Goal: Task Accomplishment & Management: Manage account settings

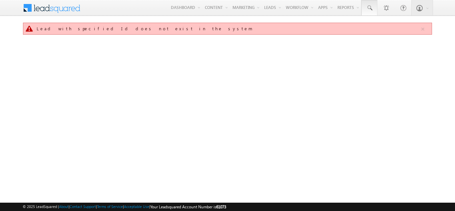
click at [369, 5] on span at bounding box center [369, 8] width 7 height 7
click at [366, 7] on span at bounding box center [369, 8] width 7 height 7
click at [370, 7] on span at bounding box center [369, 8] width 7 height 7
click at [369, 6] on span at bounding box center [369, 8] width 7 height 7
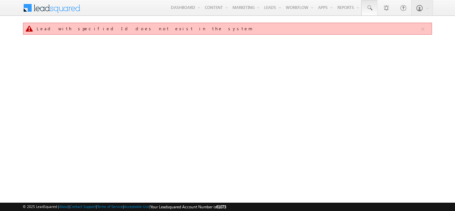
click at [369, 6] on span at bounding box center [369, 8] width 7 height 7
click at [370, 7] on span at bounding box center [369, 8] width 7 height 7
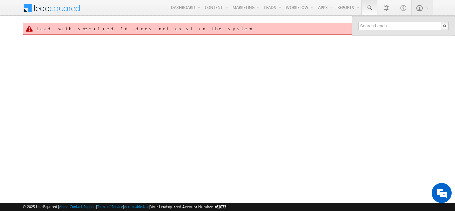
click at [373, 21] on div at bounding box center [403, 25] width 103 height 19
click at [373, 25] on input "text" at bounding box center [403, 26] width 90 height 8
type input "SME0001233"
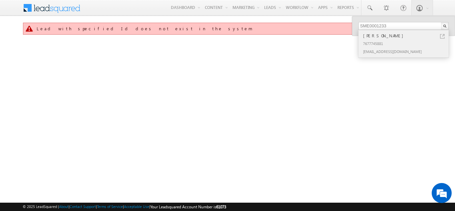
click at [385, 37] on div "[PERSON_NAME]" at bounding box center [406, 35] width 89 height 7
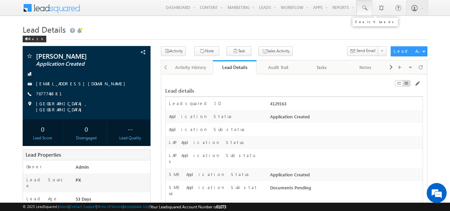
click at [362, 9] on span at bounding box center [364, 8] width 7 height 7
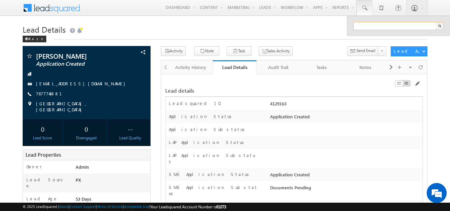
paste input "SME0000307"
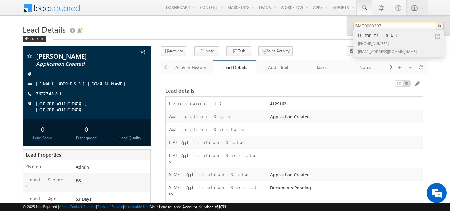
type input "SME0000307"
click at [377, 47] on div "kuldeep.kumar@werize.com" at bounding box center [401, 51] width 89 height 8
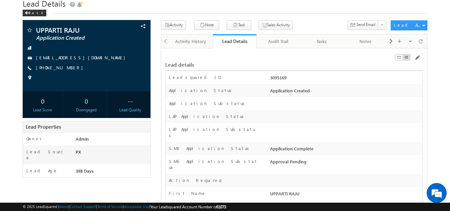
scroll to position [26, 0]
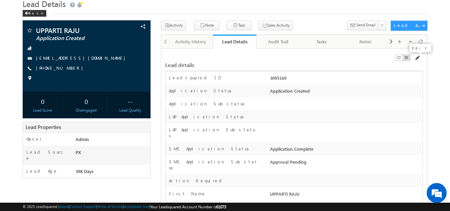
click at [417, 59] on span at bounding box center [416, 57] width 5 height 5
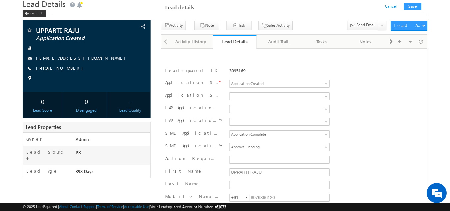
scroll to position [109, 0]
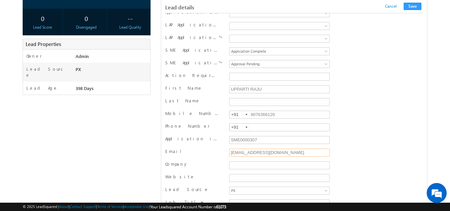
drag, startPoint x: 294, startPoint y: 154, endPoint x: 209, endPoint y: 156, distance: 84.6
click at [209, 156] on div "Email kuldeep.kumar@werize.com" at bounding box center [294, 153] width 258 height 10
paste input "[EMAIL_ADDRESS][PERSON_NAME][DOMAIN_NAME]"
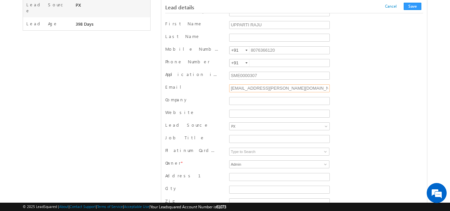
scroll to position [181, 0]
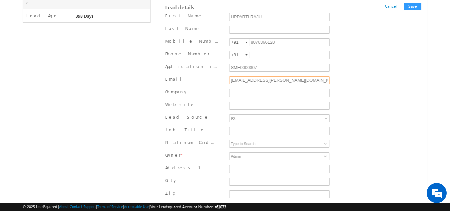
type input "[EMAIL_ADDRESS][PERSON_NAME][DOMAIN_NAME]"
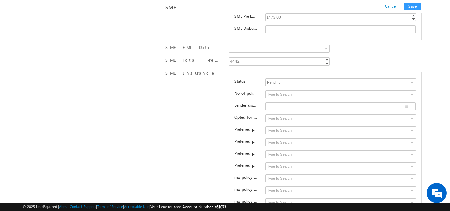
scroll to position [9394, 0]
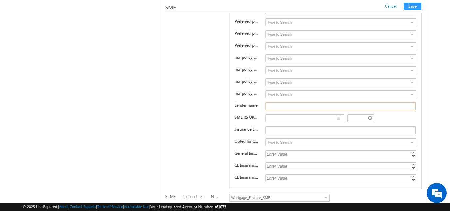
click at [291, 108] on input "text" at bounding box center [340, 106] width 150 height 8
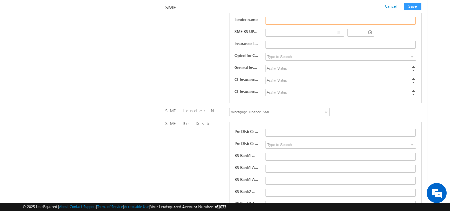
scroll to position [9480, 0]
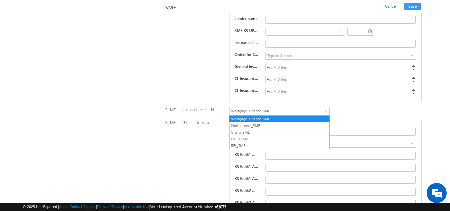
click at [270, 113] on span "Wortgage_Finance_SME" at bounding box center [277, 111] width 97 height 6
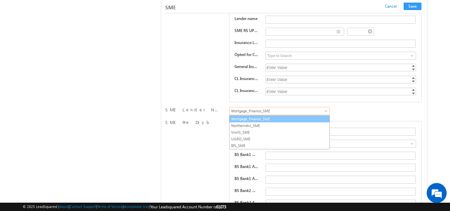
click at [293, 120] on link "Wortgage_Finance_SME" at bounding box center [279, 119] width 100 height 6
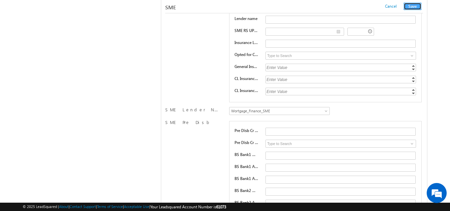
click at [408, 9] on button "Save" at bounding box center [413, 6] width 18 height 7
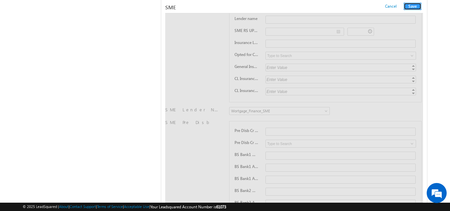
scroll to position [0, 0]
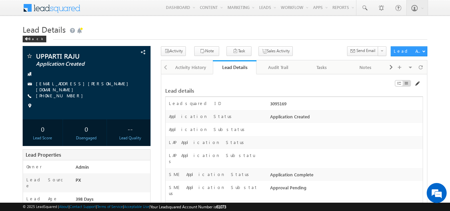
click at [417, 86] on span at bounding box center [416, 83] width 5 height 5
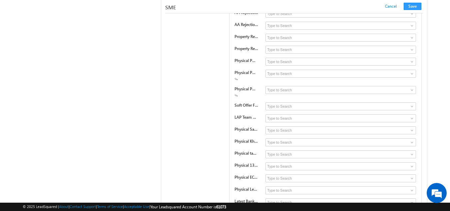
scroll to position [9227, 0]
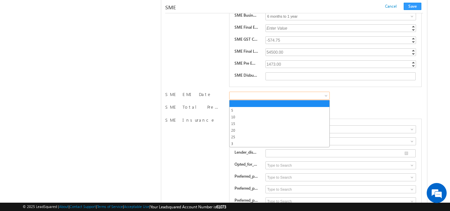
click at [266, 97] on span at bounding box center [277, 96] width 97 height 6
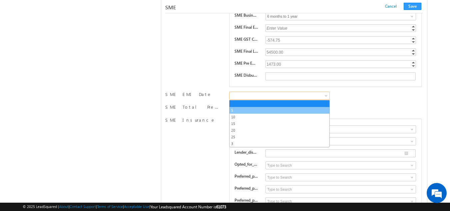
click at [260, 112] on link "5" at bounding box center [279, 110] width 100 height 6
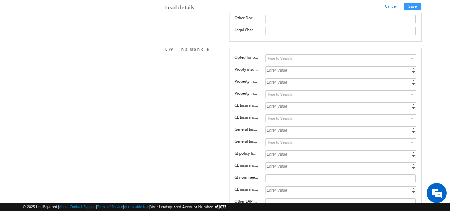
scroll to position [1515, 0]
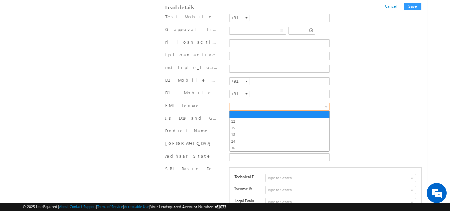
click at [236, 107] on span at bounding box center [277, 107] width 97 height 6
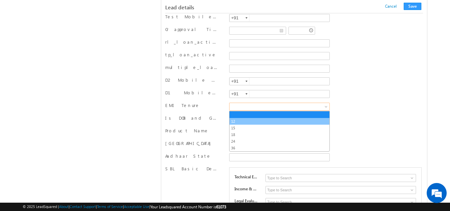
click at [237, 121] on link "12" at bounding box center [279, 121] width 100 height 6
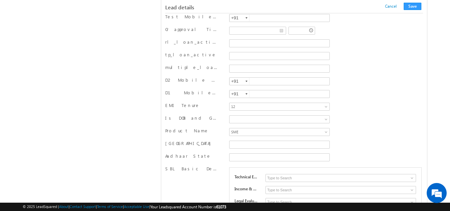
scroll to position [963, 0]
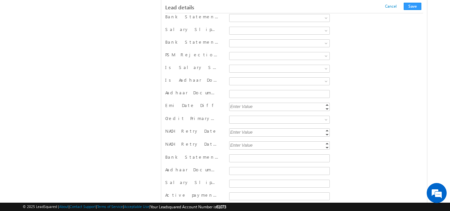
click at [258, 105] on div "Enter Value" at bounding box center [280, 107] width 102 height 8
click at [255, 104] on div "Enter Value" at bounding box center [280, 107] width 102 height 8
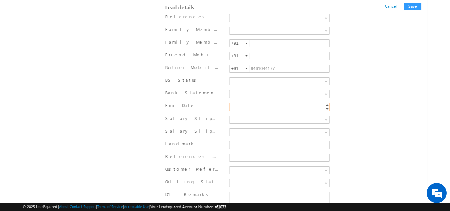
click at [255, 106] on input "Emi Date" at bounding box center [279, 107] width 101 height 8
type input "5"
click at [376, 87] on div "BS Status Error Uploaded Not Uploaded Verified" at bounding box center [294, 82] width 258 height 13
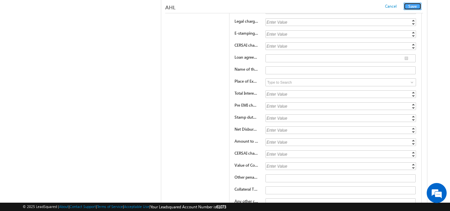
click at [413, 7] on button "Save" at bounding box center [413, 6] width 18 height 7
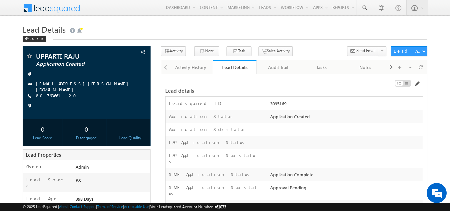
click at [417, 84] on span at bounding box center [416, 83] width 5 height 5
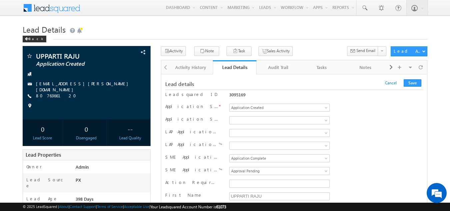
scroll to position [710, 0]
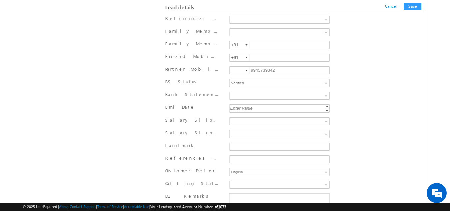
click at [284, 108] on div "Enter Value" at bounding box center [280, 108] width 102 height 8
type input "5"
click at [355, 106] on div "Emi Date 5 5 Increment Decrement" at bounding box center [294, 109] width 258 height 10
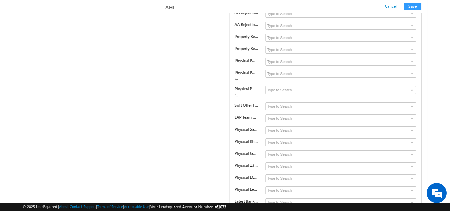
scroll to position [9227, 0]
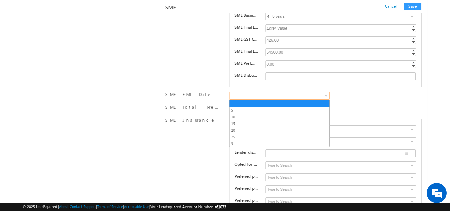
click at [269, 96] on span at bounding box center [277, 96] width 97 height 6
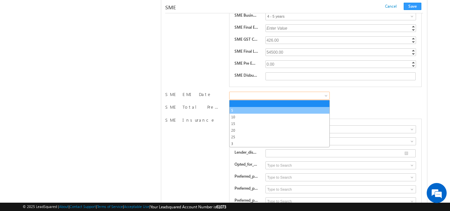
click at [266, 109] on link "5" at bounding box center [279, 110] width 100 height 6
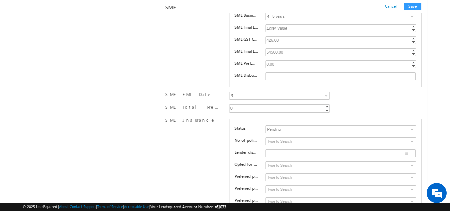
click at [273, 107] on div "0" at bounding box center [280, 108] width 102 height 8
type input "1450"
click at [377, 105] on div "SME Total Premium 1450 1450 Increment Decrement" at bounding box center [294, 109] width 258 height 10
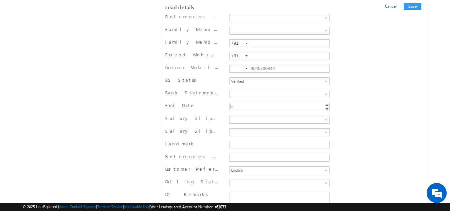
scroll to position [12958, 0]
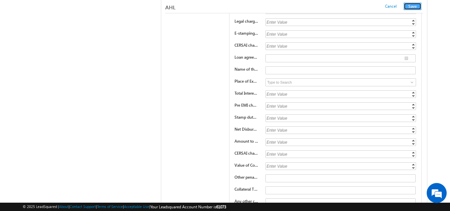
click at [417, 5] on button "Save" at bounding box center [413, 6] width 18 height 7
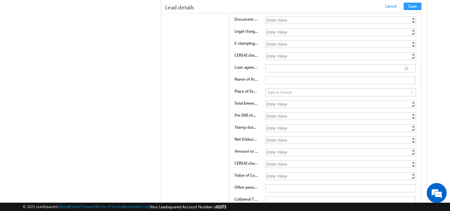
scroll to position [112, 0]
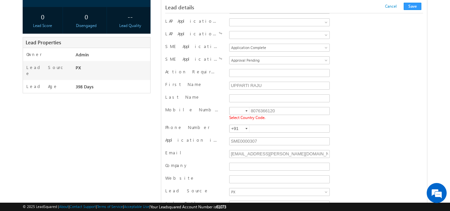
click at [245, 112] on div at bounding box center [246, 110] width 2 height 1
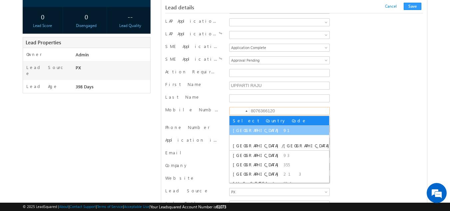
click at [283, 130] on span "91" at bounding box center [290, 130] width 14 height 6
type input "+91"
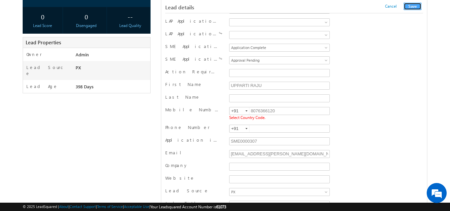
click at [414, 3] on button "Save" at bounding box center [413, 6] width 18 height 7
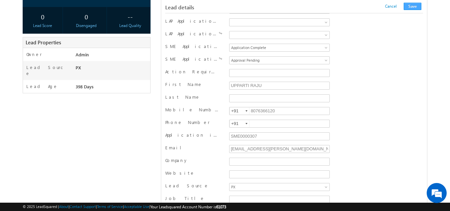
scroll to position [671, 0]
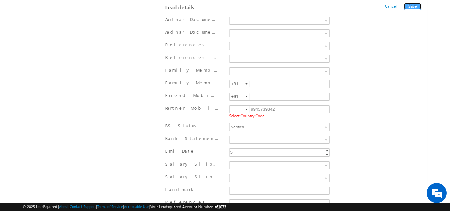
click at [412, 6] on button "Save" at bounding box center [413, 6] width 18 height 7
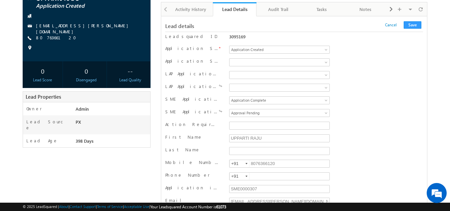
scroll to position [0, 0]
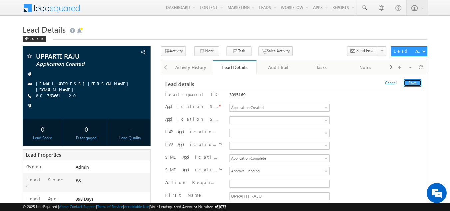
click at [414, 86] on button "Save" at bounding box center [413, 82] width 18 height 7
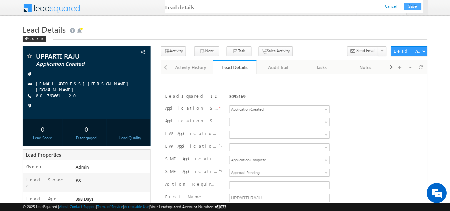
scroll to position [669, 0]
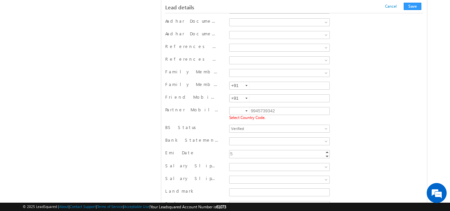
click at [246, 112] on div at bounding box center [246, 110] width 2 height 1
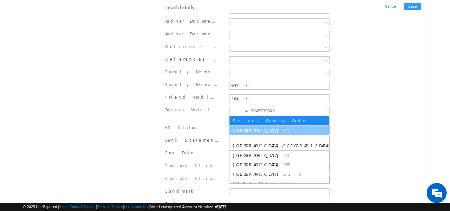
click at [283, 129] on span "91" at bounding box center [290, 130] width 14 height 6
type input "+91"
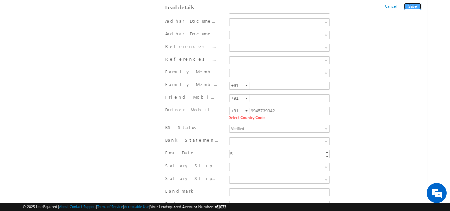
click at [410, 8] on button "Save" at bounding box center [413, 6] width 18 height 7
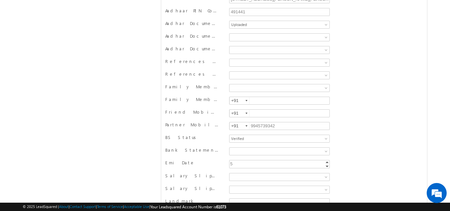
scroll to position [0, 0]
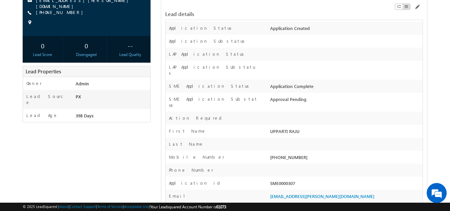
scroll to position [61, 0]
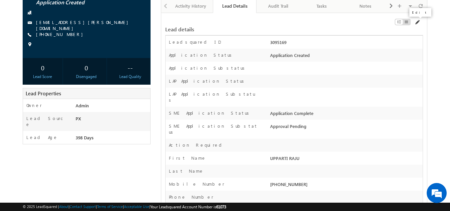
click at [417, 22] on span at bounding box center [416, 22] width 5 height 5
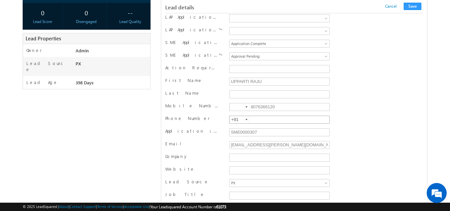
scroll to position [116, 0]
drag, startPoint x: 283, startPoint y: 108, endPoint x: 257, endPoint y: 106, distance: 26.8
click at [257, 106] on input "8076366120" at bounding box center [279, 107] width 101 height 8
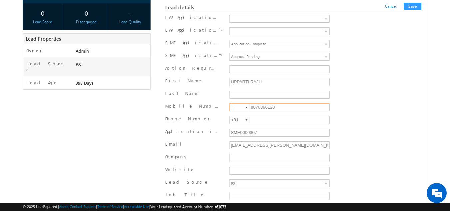
click at [257, 106] on input "8076366120" at bounding box center [279, 107] width 101 height 8
type input "7386688864"
click at [245, 107] on div at bounding box center [246, 107] width 2 height 1
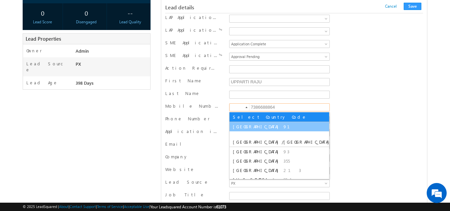
click at [283, 127] on span "91" at bounding box center [290, 127] width 14 height 6
type input "+91"
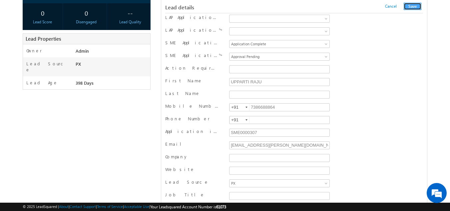
click at [412, 7] on button "Save" at bounding box center [413, 6] width 18 height 7
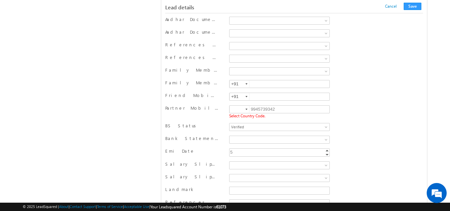
click at [246, 110] on div at bounding box center [246, 109] width 2 height 1
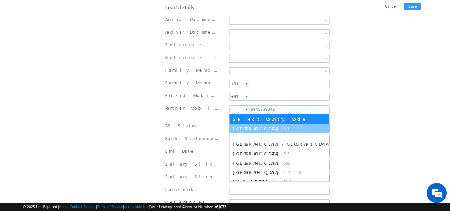
click at [241, 129] on span "[GEOGRAPHIC_DATA]" at bounding box center [257, 129] width 49 height 6
type input "+91"
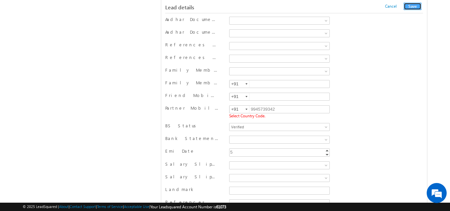
click at [412, 6] on button "Save" at bounding box center [413, 6] width 18 height 7
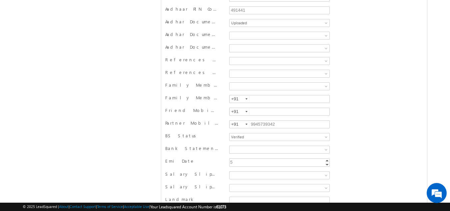
scroll to position [0, 0]
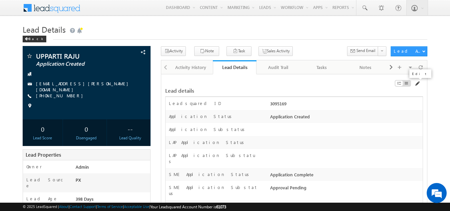
click at [416, 82] on span at bounding box center [416, 83] width 5 height 5
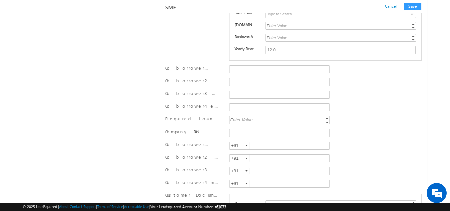
scroll to position [7340, 0]
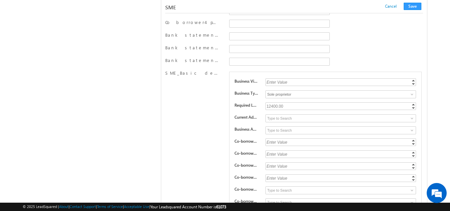
click at [285, 110] on div "12400.00" at bounding box center [341, 106] width 152 height 8
click at [286, 108] on input "12400" at bounding box center [340, 106] width 151 height 8
click at [270, 108] on input "12400" at bounding box center [340, 106] width 151 height 8
click at [272, 107] on input "12400" at bounding box center [340, 106] width 151 height 8
click at [289, 109] on input "12500" at bounding box center [340, 106] width 151 height 8
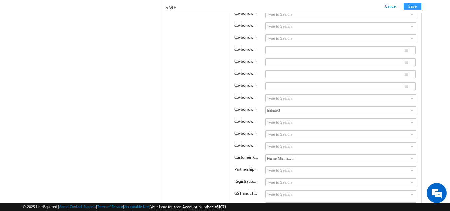
scroll to position [7528, 0]
type input "12500"
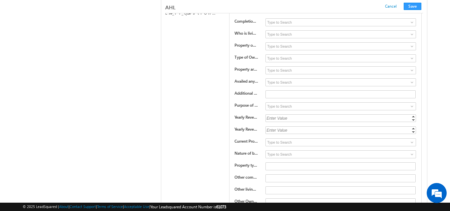
scroll to position [12910, 0]
click at [334, 8] on div "AHL" at bounding box center [249, 7] width 169 height 6
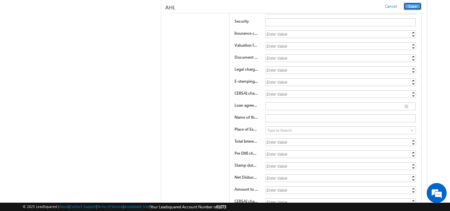
click at [413, 4] on button "Save" at bounding box center [413, 6] width 18 height 7
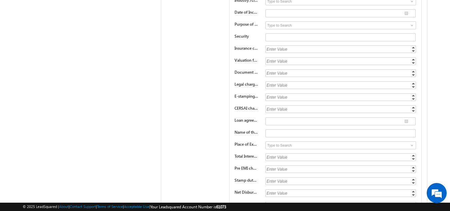
scroll to position [0, 0]
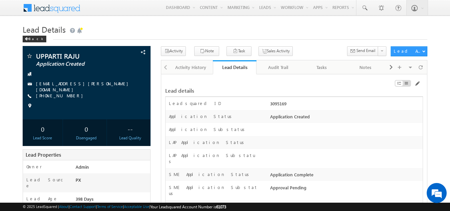
click at [308, 31] on h1 "Lead Details" at bounding box center [225, 28] width 405 height 13
click at [285, 27] on h1 "Lead Details" at bounding box center [225, 28] width 405 height 13
click at [359, 32] on h1 "Lead Details" at bounding box center [225, 28] width 405 height 13
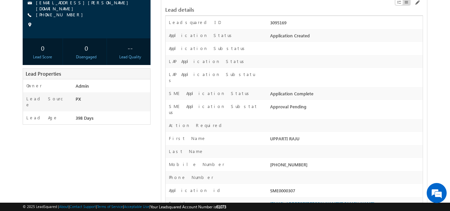
scroll to position [81, 0]
drag, startPoint x: 306, startPoint y: 152, endPoint x: 280, endPoint y: 154, distance: 25.7
click at [280, 161] on div "+91-7386688864" at bounding box center [345, 165] width 154 height 9
copy div "7386688864"
click at [254, 135] on div "First Name" at bounding box center [216, 140] width 103 height 10
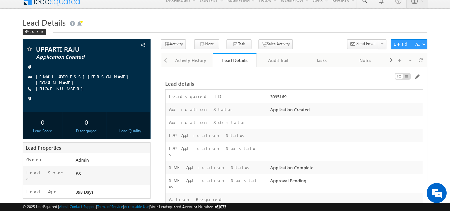
scroll to position [0, 0]
